Goal: Communication & Community: Share content

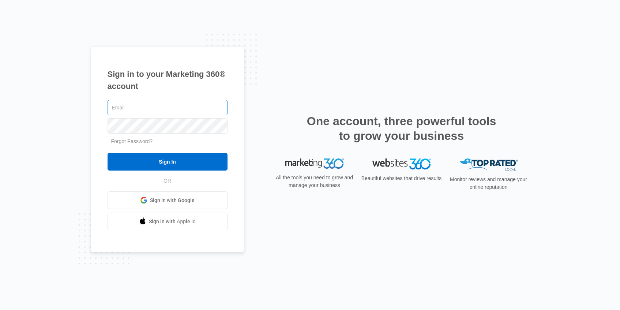
click at [131, 104] on input "text" at bounding box center [168, 107] width 120 height 15
type input "[PERSON_NAME][EMAIL_ADDRESS][PERSON_NAME][DOMAIN_NAME]"
click at [108, 153] on input "Sign In" at bounding box center [168, 162] width 120 height 18
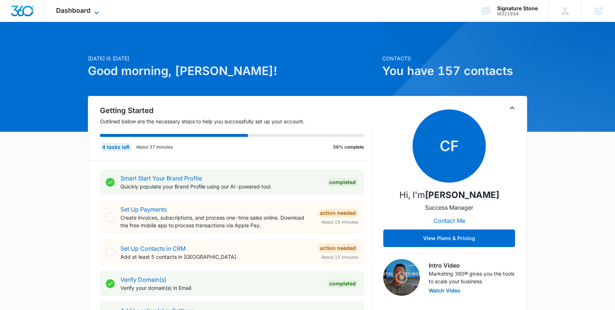
click at [97, 10] on icon at bounding box center [96, 12] width 9 height 9
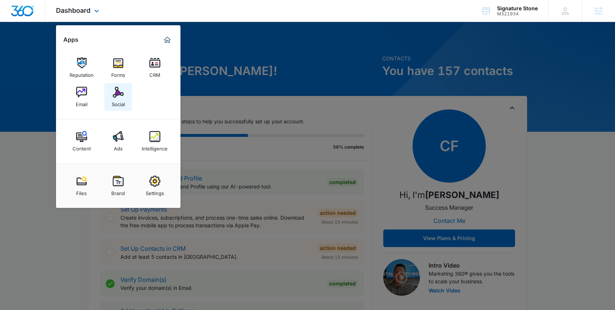
click at [117, 101] on div "Social" at bounding box center [118, 103] width 13 height 10
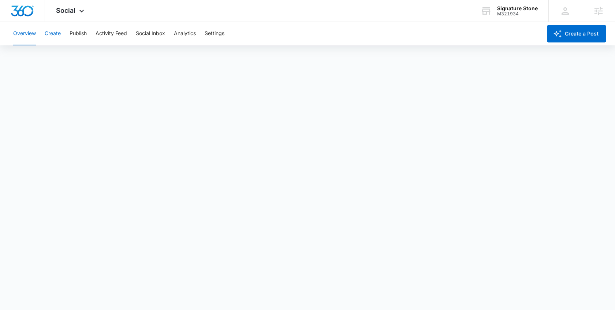
click at [55, 33] on button "Create" at bounding box center [53, 33] width 16 height 23
click at [73, 59] on button "Approvals" at bounding box center [71, 56] width 25 height 20
click at [50, 34] on button "Create" at bounding box center [53, 33] width 16 height 23
click at [75, 11] on div "Social Apps Reputation Forms CRM Email Social Content Ads Intelligence Files Br…" at bounding box center [71, 11] width 52 height 22
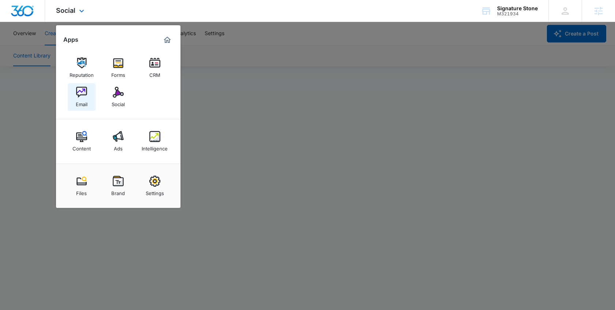
click at [83, 93] on img at bounding box center [81, 92] width 11 height 11
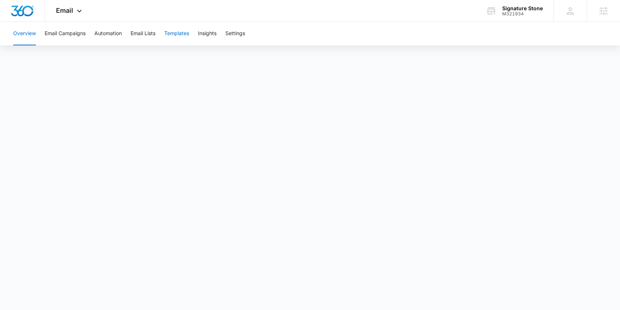
click at [184, 34] on button "Templates" at bounding box center [176, 33] width 25 height 23
